Goal: Task Accomplishment & Management: Manage account settings

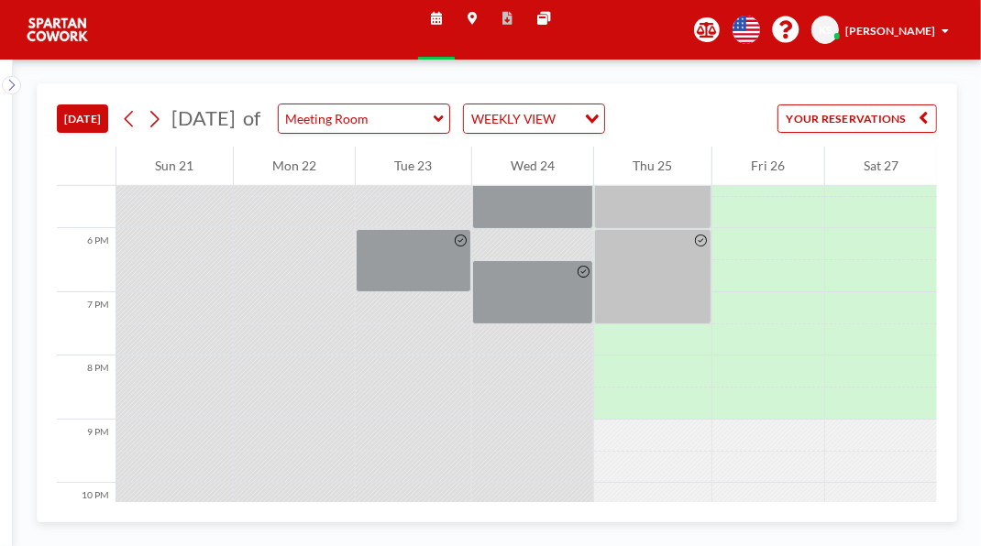
scroll to position [1108, 0]
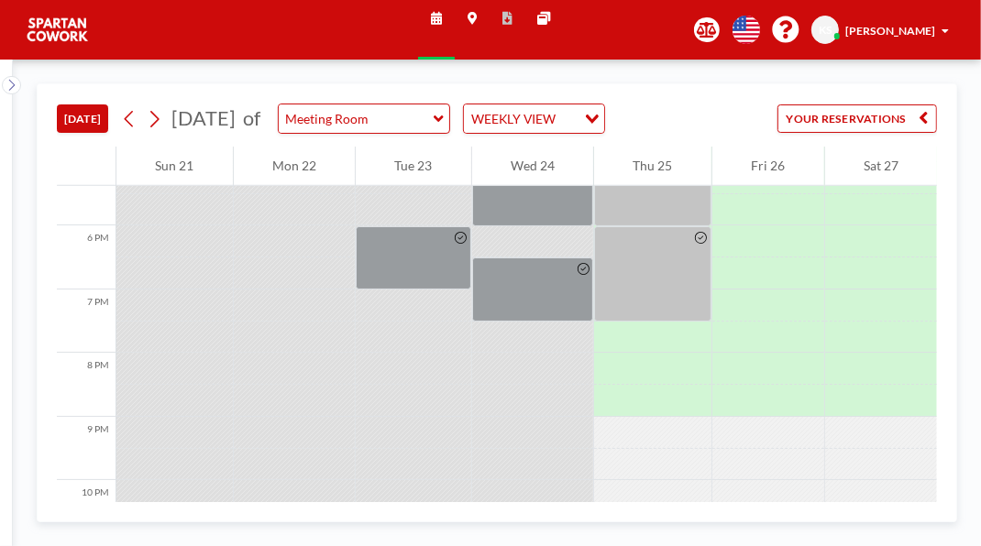
click at [671, 226] on div at bounding box center [652, 194] width 117 height 64
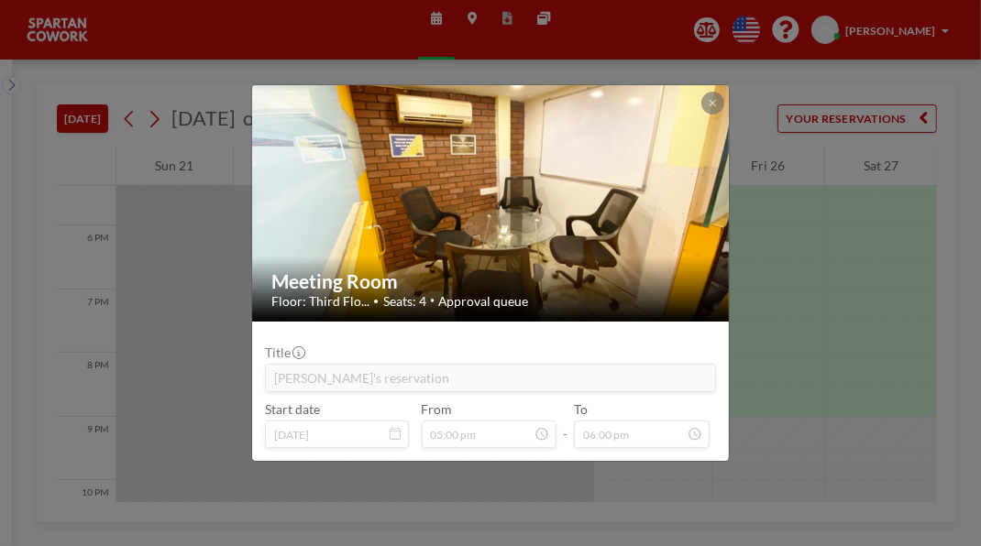
click at [723, 92] on button at bounding box center [712, 103] width 22 height 22
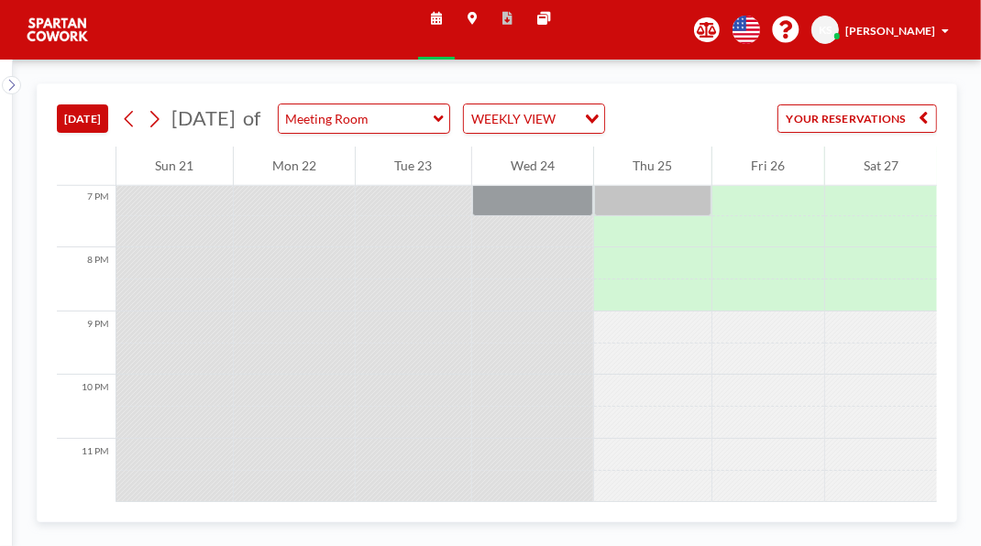
scroll to position [1218, 0]
click at [687, 216] on div at bounding box center [652, 168] width 117 height 95
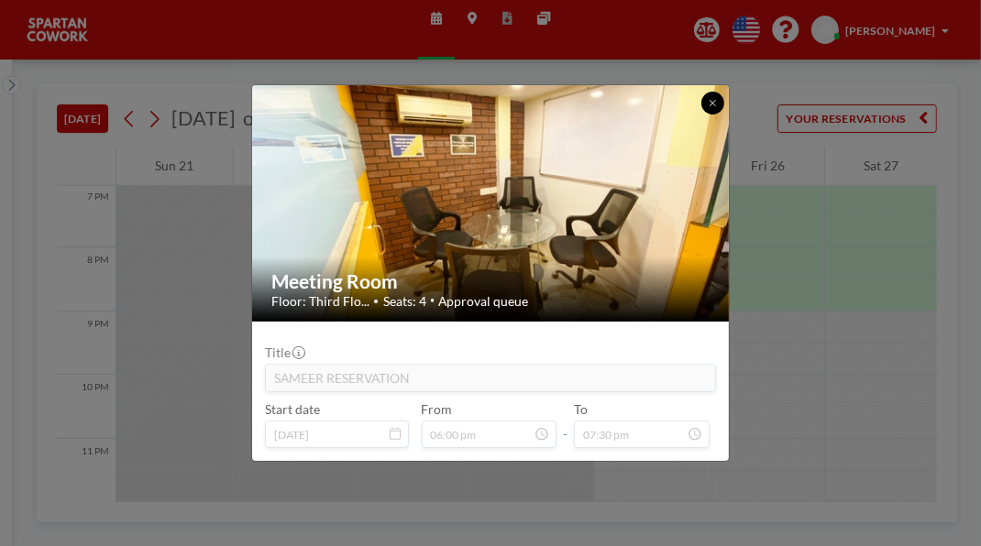
click at [723, 92] on button at bounding box center [712, 103] width 22 height 22
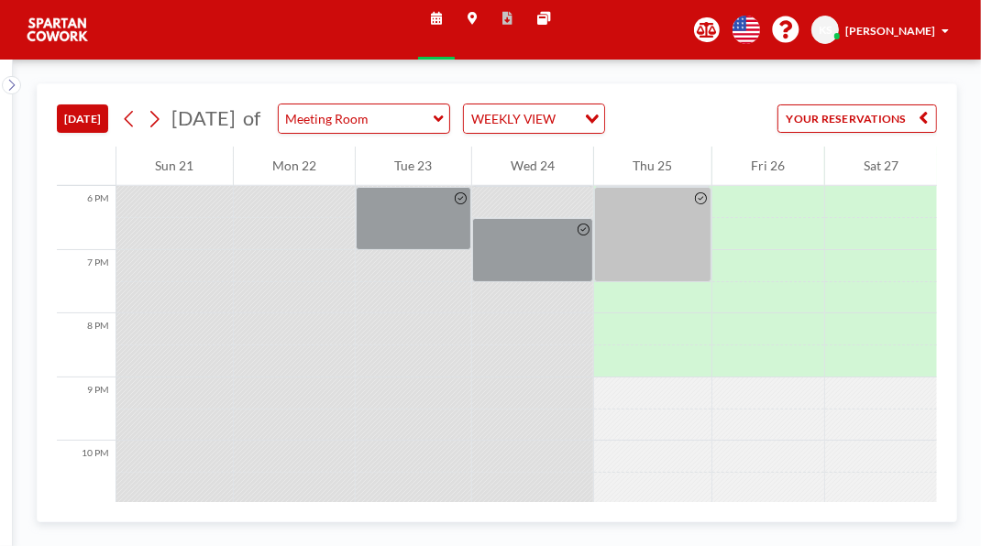
scroll to position [1145, 0]
click at [931, 29] on div "[PERSON_NAME]" at bounding box center [897, 30] width 104 height 16
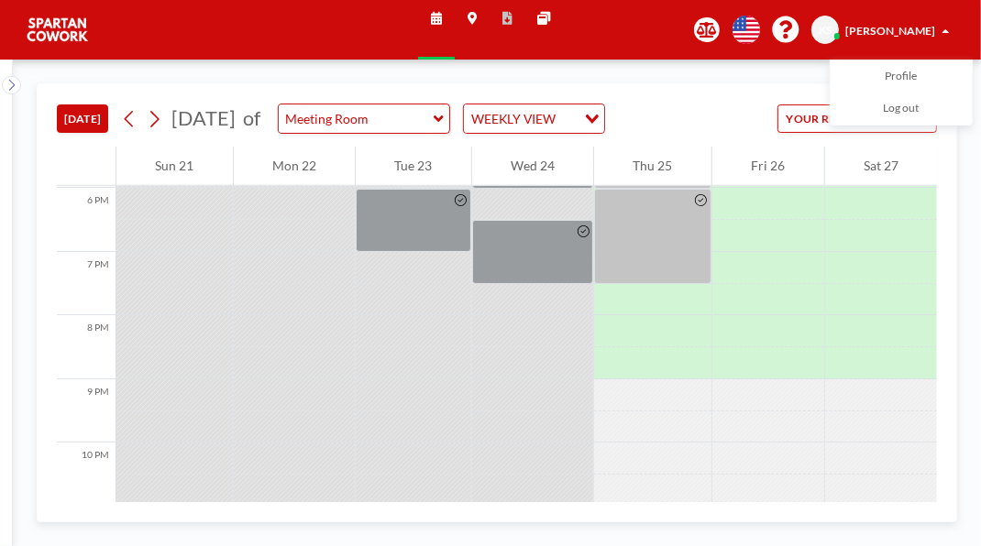
click at [920, 84] on link "Profile" at bounding box center [901, 77] width 141 height 32
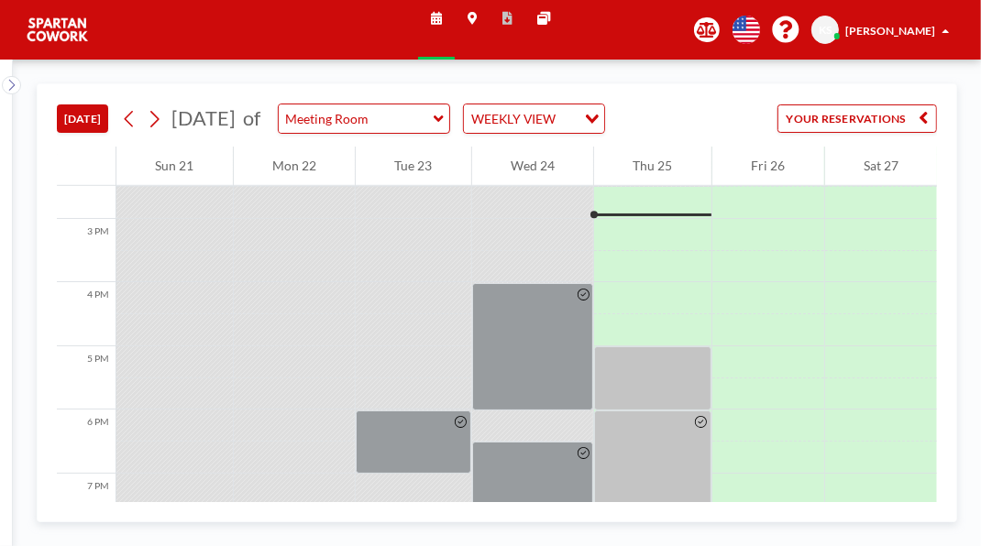
scroll to position [963, 0]
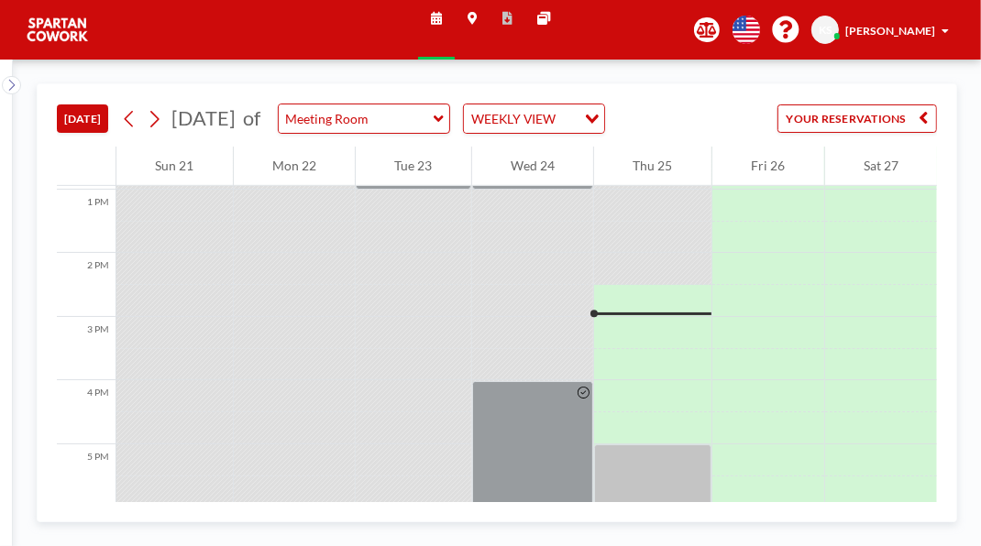
scroll to position [963, 0]
